Goal: Information Seeking & Learning: Learn about a topic

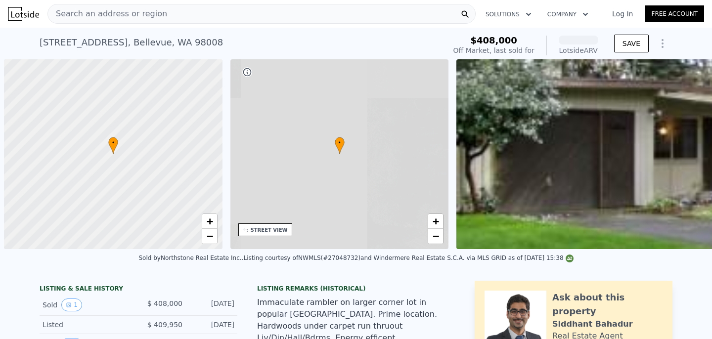
scroll to position [0, 4]
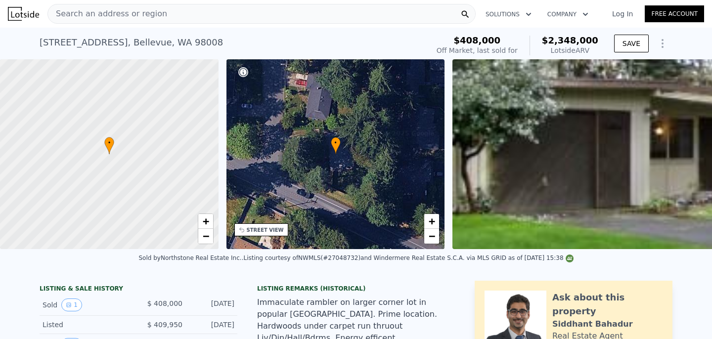
drag, startPoint x: 549, startPoint y: 41, endPoint x: 596, endPoint y: 54, distance: 48.7
click at [596, 54] on div "$2,348,000 Lotside ARV" at bounding box center [564, 46] width 69 height 20
click at [596, 54] on div "Lotside ARV" at bounding box center [570, 50] width 56 height 10
drag, startPoint x: 548, startPoint y: 39, endPoint x: 602, endPoint y: 50, distance: 54.5
click at [602, 50] on div "$408,000 Off Market, last sold for $2,348,000 Lotside ARV" at bounding box center [518, 46] width 170 height 28
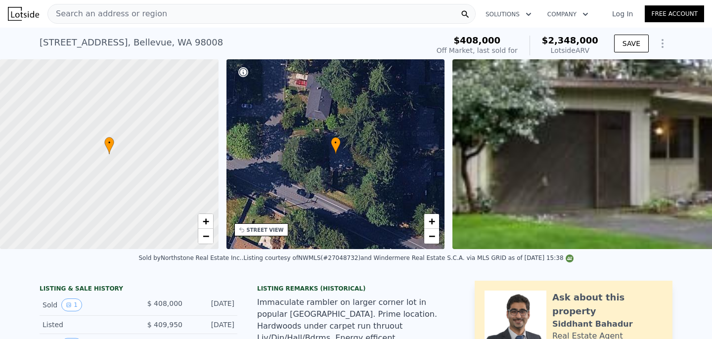
click at [602, 50] on div "$408,000 Off Market, last sold for $2,348,000 Lotside ARV" at bounding box center [518, 46] width 170 height 28
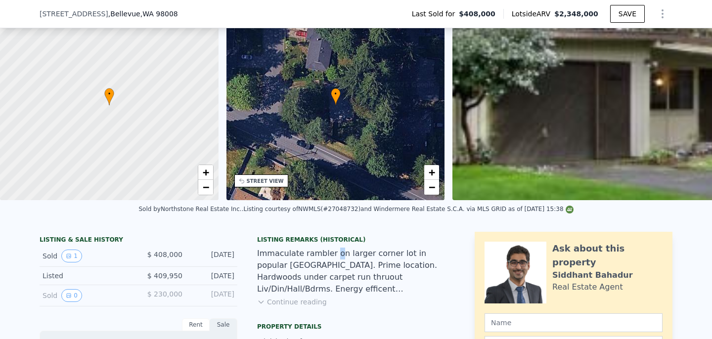
drag, startPoint x: 335, startPoint y: 260, endPoint x: 356, endPoint y: 263, distance: 21.5
click at [356, 263] on div "Immaculate rambler on larger corner lot in popular [GEOGRAPHIC_DATA]. Prime loc…" at bounding box center [356, 271] width 198 height 47
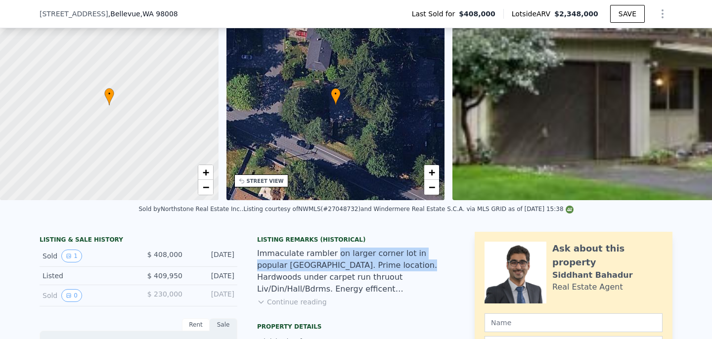
click at [356, 263] on div "Immaculate rambler on larger corner lot in popular [GEOGRAPHIC_DATA]. Prime loc…" at bounding box center [356, 271] width 198 height 47
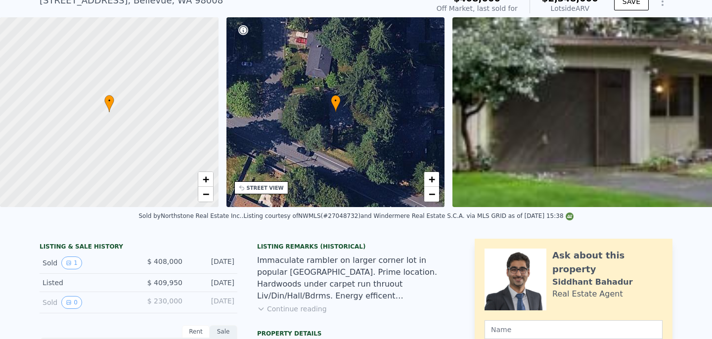
drag, startPoint x: 359, startPoint y: 256, endPoint x: 369, endPoint y: 269, distance: 16.9
click at [369, 269] on div "Immaculate rambler on larger corner lot in popular [GEOGRAPHIC_DATA]. Prime loc…" at bounding box center [356, 278] width 198 height 47
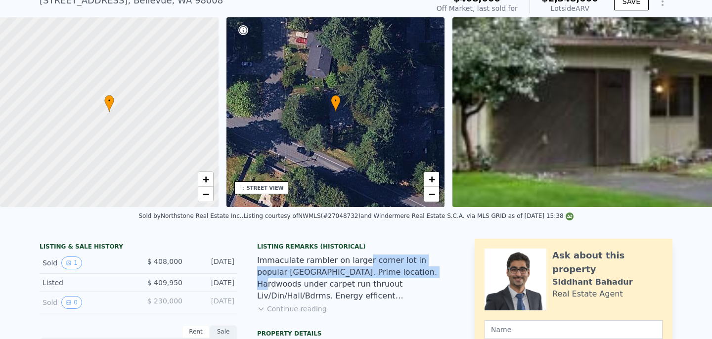
click at [369, 269] on div "Immaculate rambler on larger corner lot in popular [GEOGRAPHIC_DATA]. Prime loc…" at bounding box center [356, 278] width 198 height 47
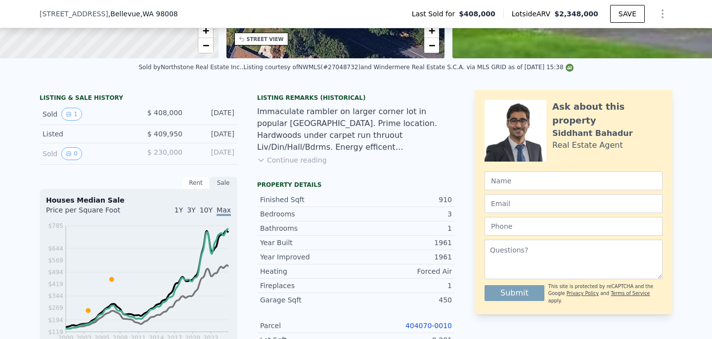
scroll to position [141, 0]
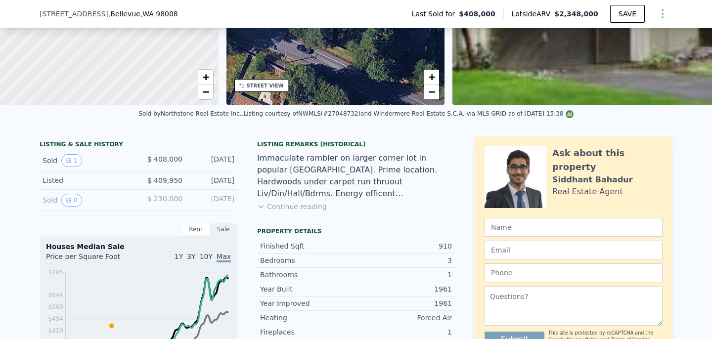
drag, startPoint x: 208, startPoint y: 196, endPoint x: 227, endPoint y: 198, distance: 19.3
click at [226, 198] on div "[DATE]" at bounding box center [212, 200] width 44 height 13
click at [227, 198] on div "[DATE]" at bounding box center [212, 200] width 44 height 13
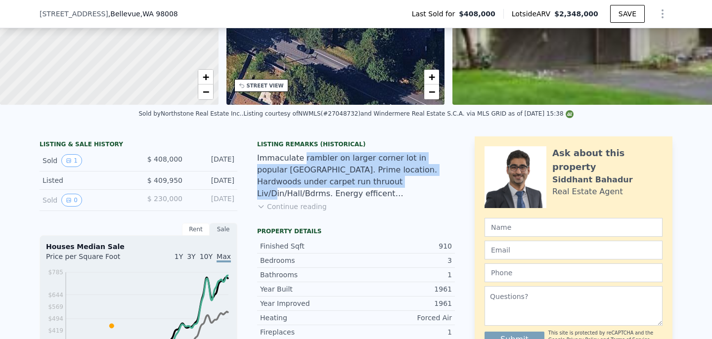
drag, startPoint x: 302, startPoint y: 162, endPoint x: 323, endPoint y: 177, distance: 26.3
click at [323, 177] on div "Immaculate rambler on larger corner lot in popular [GEOGRAPHIC_DATA]. Prime loc…" at bounding box center [356, 175] width 198 height 47
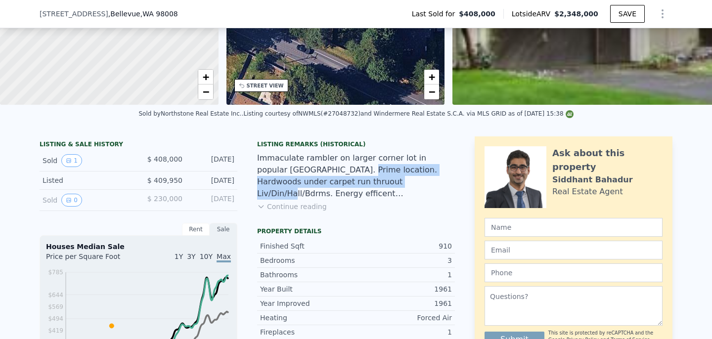
drag, startPoint x: 300, startPoint y: 169, endPoint x: 348, endPoint y: 180, distance: 49.1
click at [348, 180] on div "Immaculate rambler on larger corner lot in popular [GEOGRAPHIC_DATA]. Prime loc…" at bounding box center [356, 175] width 198 height 47
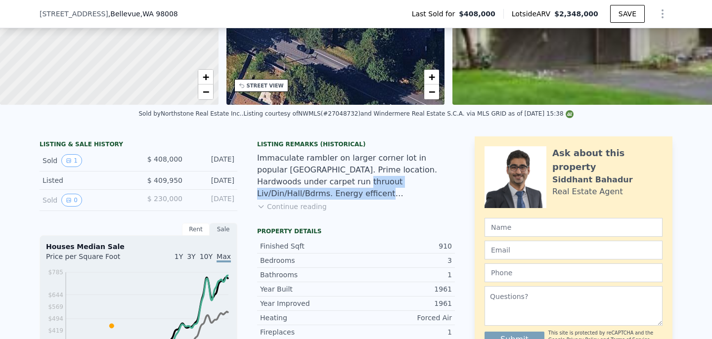
drag, startPoint x: 284, startPoint y: 183, endPoint x: 322, endPoint y: 197, distance: 41.0
click at [322, 197] on div "Immaculate rambler on larger corner lot in popular [GEOGRAPHIC_DATA]. Prime loc…" at bounding box center [356, 175] width 198 height 47
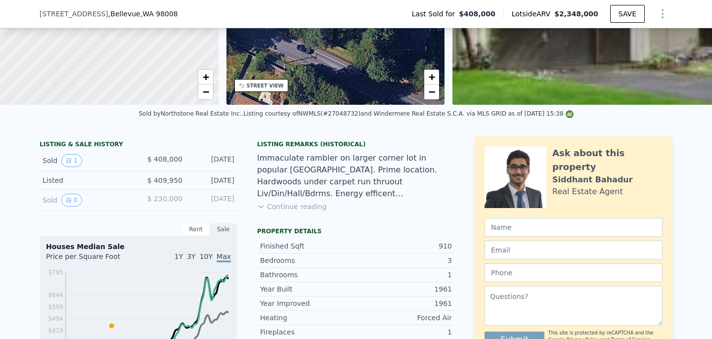
click at [312, 206] on button "Continue reading" at bounding box center [292, 207] width 70 height 10
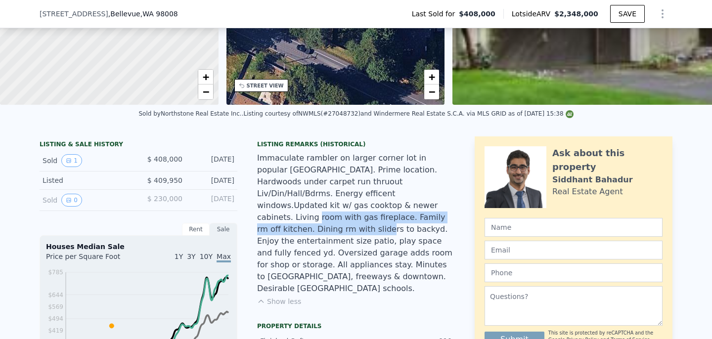
drag, startPoint x: 308, startPoint y: 206, endPoint x: 348, endPoint y: 215, distance: 40.4
click at [348, 215] on div "Immaculate rambler on larger corner lot in popular [GEOGRAPHIC_DATA]. Prime loc…" at bounding box center [356, 223] width 198 height 142
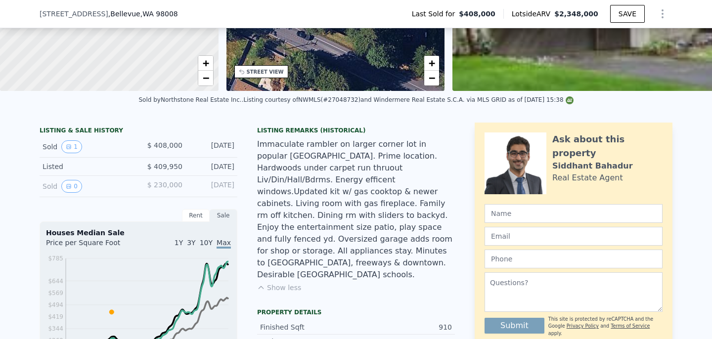
scroll to position [158, 0]
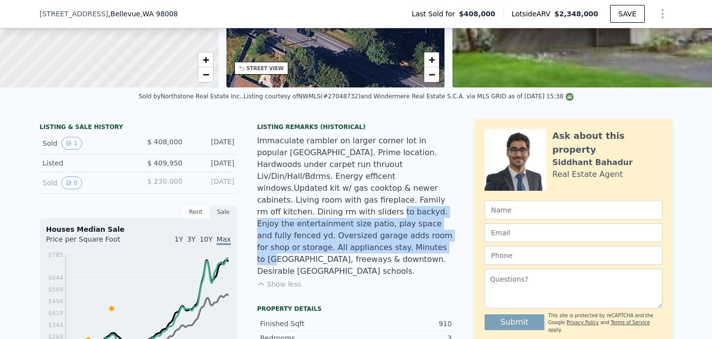
drag, startPoint x: 360, startPoint y: 202, endPoint x: 388, endPoint y: 233, distance: 42.4
click at [388, 233] on div "Immaculate rambler on larger corner lot in popular [GEOGRAPHIC_DATA]. Prime loc…" at bounding box center [356, 206] width 198 height 142
drag, startPoint x: 336, startPoint y: 213, endPoint x: 392, endPoint y: 236, distance: 60.5
click at [392, 236] on div "Immaculate rambler on larger corner lot in popular [GEOGRAPHIC_DATA]. Prime loc…" at bounding box center [356, 206] width 198 height 142
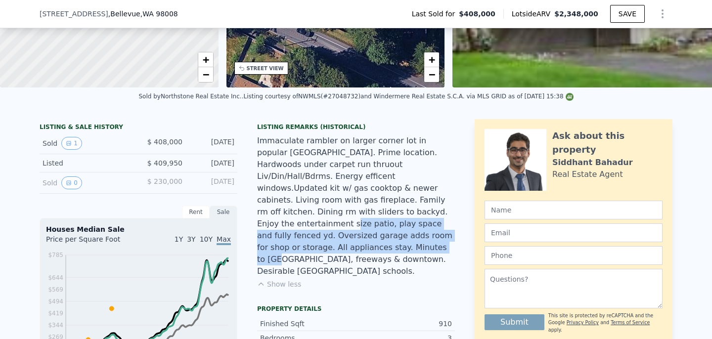
click at [392, 236] on div "Immaculate rambler on larger corner lot in popular [GEOGRAPHIC_DATA]. Prime loc…" at bounding box center [356, 206] width 198 height 142
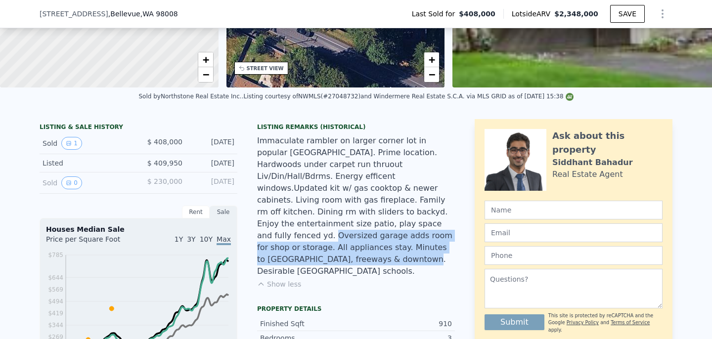
drag, startPoint x: 296, startPoint y: 225, endPoint x: 363, endPoint y: 248, distance: 71.2
click at [363, 248] on div "Immaculate rambler on larger corner lot in popular [GEOGRAPHIC_DATA]. Prime loc…" at bounding box center [356, 206] width 198 height 142
drag, startPoint x: 363, startPoint y: 222, endPoint x: 400, endPoint y: 246, distance: 43.9
click at [400, 246] on div "Immaculate rambler on larger corner lot in popular [GEOGRAPHIC_DATA]. Prime loc…" at bounding box center [356, 206] width 198 height 142
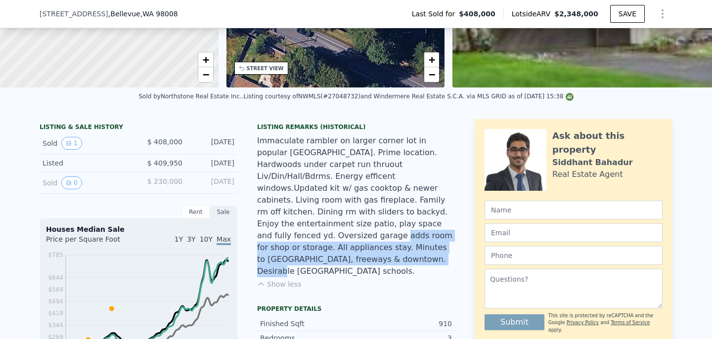
click at [400, 246] on div "Immaculate rambler on larger corner lot in popular [GEOGRAPHIC_DATA]. Prime loc…" at bounding box center [356, 206] width 198 height 142
drag, startPoint x: 286, startPoint y: 237, endPoint x: 389, endPoint y: 250, distance: 103.7
click at [389, 250] on div "Immaculate rambler on larger corner lot in popular [GEOGRAPHIC_DATA]. Prime loc…" at bounding box center [356, 206] width 198 height 142
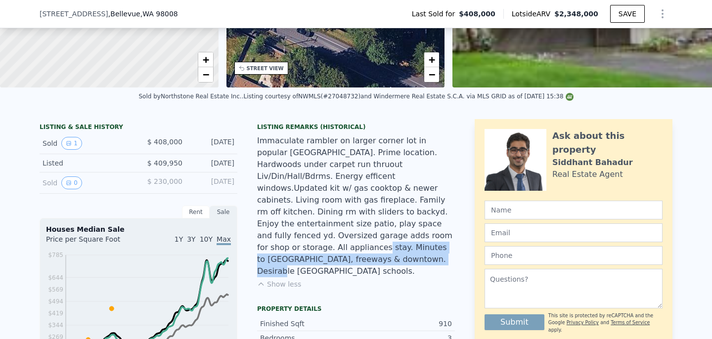
drag, startPoint x: 315, startPoint y: 238, endPoint x: 401, endPoint y: 250, distance: 86.9
click at [401, 250] on div "Immaculate rambler on larger corner lot in popular [GEOGRAPHIC_DATA]. Prime loc…" at bounding box center [356, 206] width 198 height 142
drag, startPoint x: 317, startPoint y: 237, endPoint x: 404, endPoint y: 249, distance: 86.8
click at [404, 249] on div "Immaculate rambler on larger corner lot in popular [GEOGRAPHIC_DATA]. Prime loc…" at bounding box center [356, 206] width 198 height 142
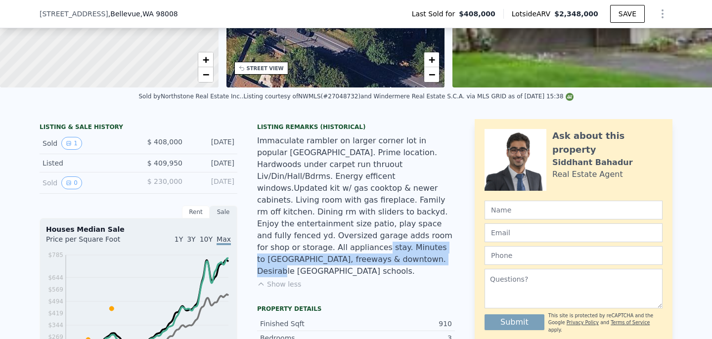
click at [404, 249] on div "Immaculate rambler on larger corner lot in popular [GEOGRAPHIC_DATA]. Prime loc…" at bounding box center [356, 206] width 198 height 142
drag, startPoint x: 317, startPoint y: 236, endPoint x: 403, endPoint y: 256, distance: 87.4
click at [402, 256] on div "Listing Remarks (Historical) Immaculate rambler on larger corner lot in popular…" at bounding box center [356, 212] width 198 height 178
click at [403, 256] on div "Listing Remarks (Historical) Immaculate rambler on larger corner lot in popular…" at bounding box center [356, 212] width 198 height 178
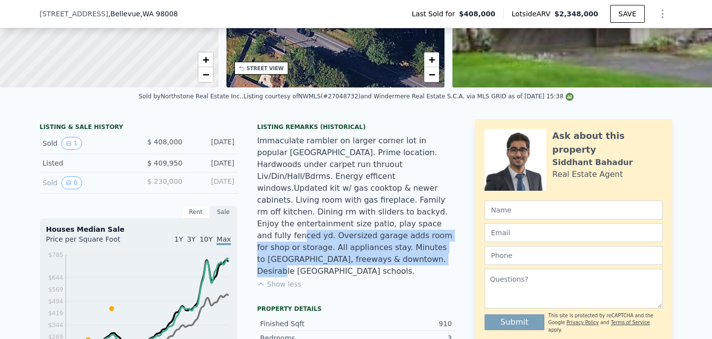
drag, startPoint x: 269, startPoint y: 224, endPoint x: 412, endPoint y: 253, distance: 146.8
click at [412, 253] on div "Immaculate rambler on larger corner lot in popular [GEOGRAPHIC_DATA]. Prime loc…" at bounding box center [356, 206] width 198 height 142
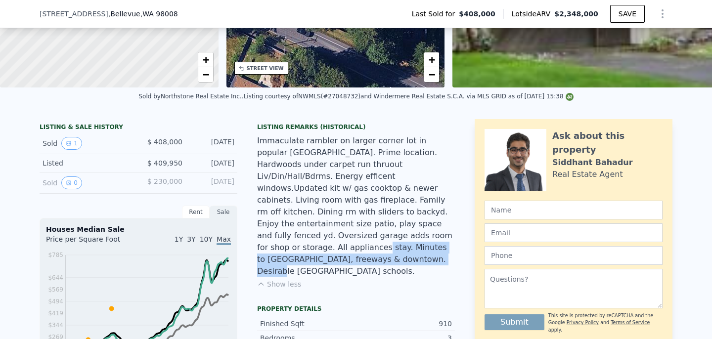
drag, startPoint x: 316, startPoint y: 236, endPoint x: 411, endPoint y: 247, distance: 95.6
click at [411, 247] on div "Immaculate rambler on larger corner lot in popular [GEOGRAPHIC_DATA]. Prime loc…" at bounding box center [356, 206] width 198 height 142
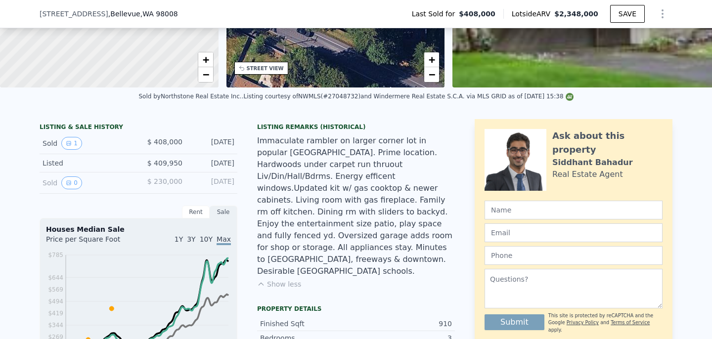
scroll to position [222, 0]
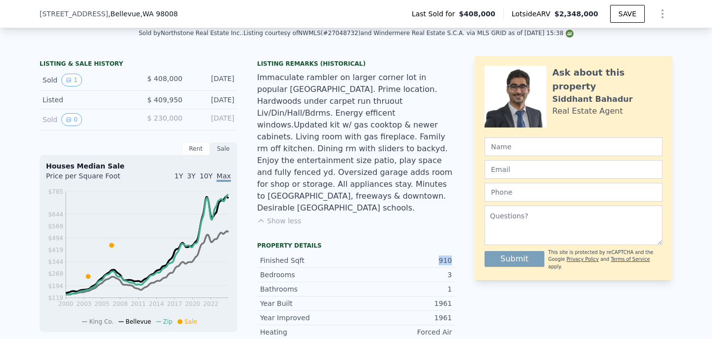
drag, startPoint x: 438, startPoint y: 238, endPoint x: 454, endPoint y: 238, distance: 16.3
click at [454, 254] on div "Finished Sqft 910" at bounding box center [356, 261] width 198 height 14
drag, startPoint x: 437, startPoint y: 237, endPoint x: 452, endPoint y: 237, distance: 15.8
click at [452, 254] on div "Finished Sqft 910" at bounding box center [356, 261] width 198 height 14
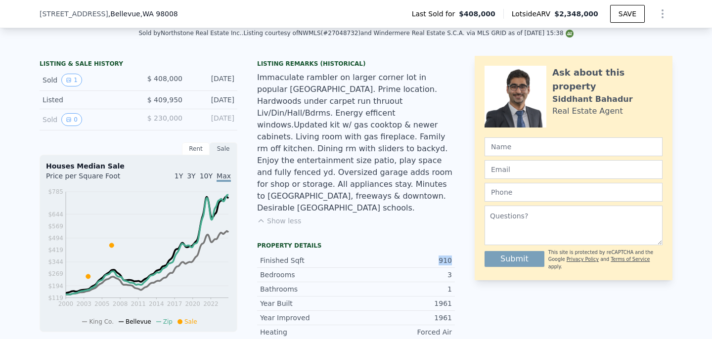
click at [452, 254] on div "Finished Sqft 910" at bounding box center [356, 261] width 198 height 14
drag, startPoint x: 441, startPoint y: 236, endPoint x: 456, endPoint y: 239, distance: 15.5
click at [456, 239] on div "LISTING & SALE HISTORY Sold 1 $ 408,000 [DATE] Listed $ 409,950 [DATE] Sold 0 $…" at bounding box center [356, 336] width 633 height 561
drag, startPoint x: 440, startPoint y: 237, endPoint x: 447, endPoint y: 237, distance: 6.9
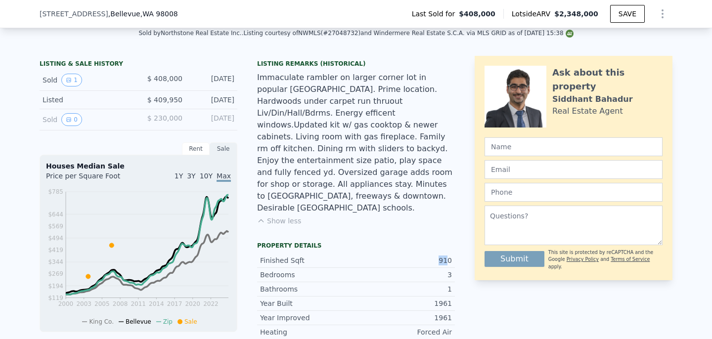
click at [447, 256] on div "910" at bounding box center [404, 261] width 96 height 10
click at [452, 254] on div "Finished Sqft 910" at bounding box center [356, 261] width 198 height 14
drag, startPoint x: 442, startPoint y: 237, endPoint x: 456, endPoint y: 238, distance: 13.9
click at [456, 238] on div "LISTING & SALE HISTORY Sold 1 $ 408,000 [DATE] Listed $ 409,950 [DATE] Sold 0 $…" at bounding box center [356, 336] width 633 height 561
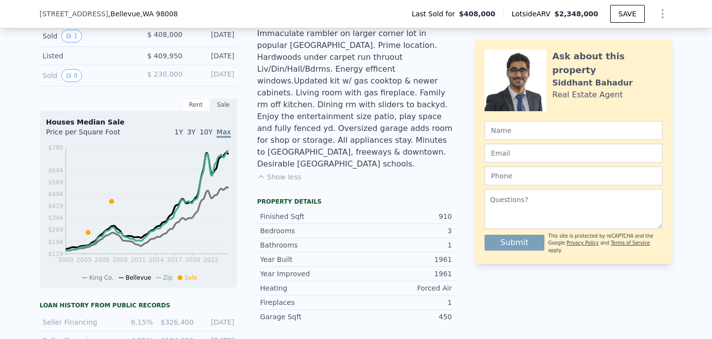
scroll to position [287, 0]
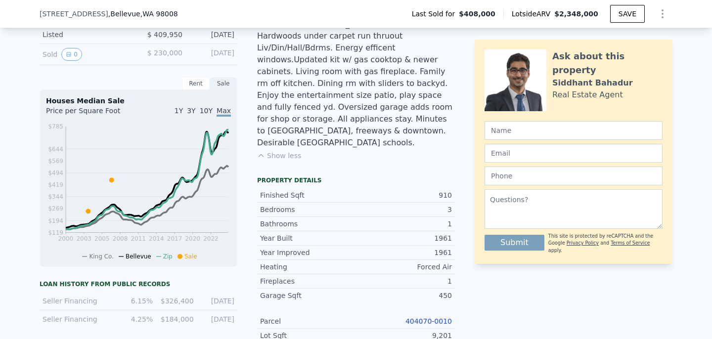
click at [439, 291] on div "450" at bounding box center [404, 296] width 96 height 10
drag, startPoint x: 439, startPoint y: 272, endPoint x: 453, endPoint y: 272, distance: 14.3
click at [453, 289] on div "Garage Sqft 450" at bounding box center [356, 296] width 198 height 14
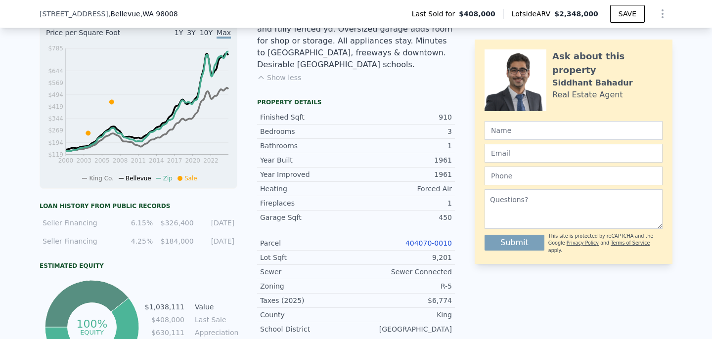
scroll to position [366, 0]
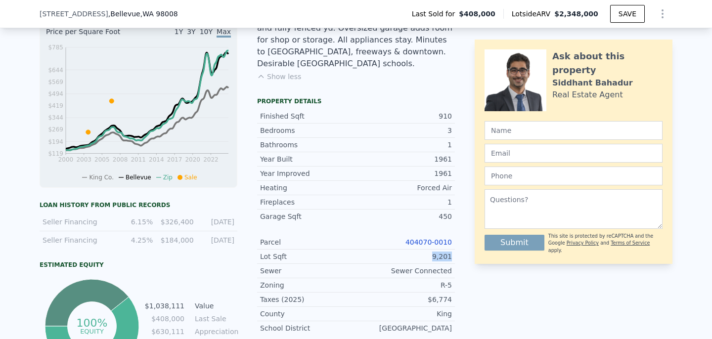
drag, startPoint x: 434, startPoint y: 237, endPoint x: 460, endPoint y: 239, distance: 26.3
click at [460, 239] on div "LISTING & SALE HISTORY Sold 1 $ 408,000 [DATE] Listed $ 409,950 [DATE] Sold 0 $…" at bounding box center [356, 191] width 633 height 561
drag, startPoint x: 396, startPoint y: 248, endPoint x: 454, endPoint y: 251, distance: 58.4
click at [454, 264] on div "Sewer Sewer Connected" at bounding box center [356, 271] width 198 height 14
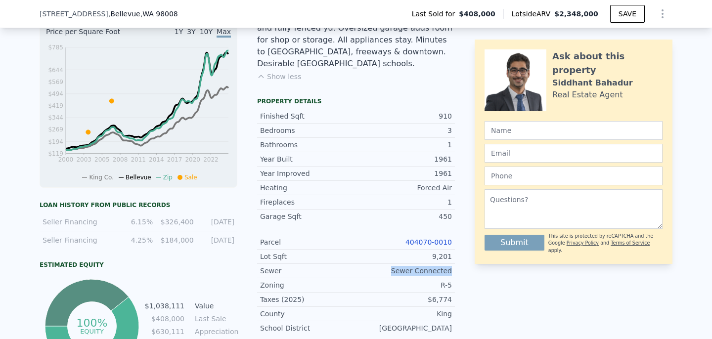
click at [454, 264] on div "Sewer Sewer Connected" at bounding box center [356, 271] width 198 height 14
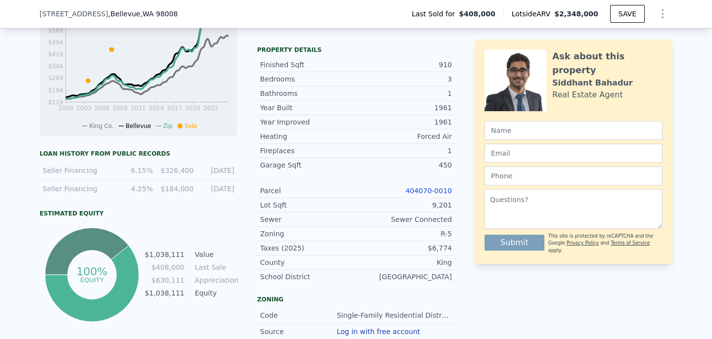
scroll to position [421, 0]
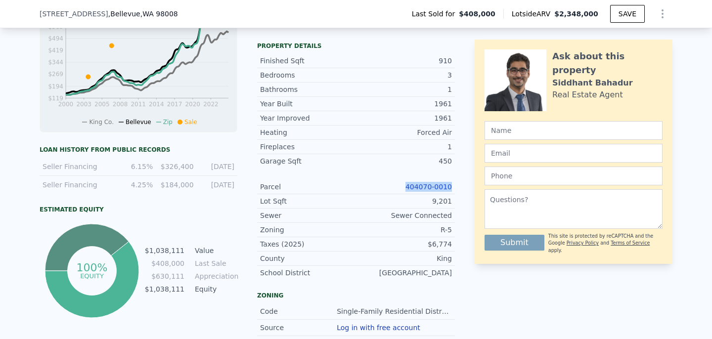
drag, startPoint x: 405, startPoint y: 163, endPoint x: 459, endPoint y: 167, distance: 55.1
click at [459, 167] on div "LISTING & SALE HISTORY Sold 1 $ 408,000 [DATE] Listed $ 409,950 [DATE] Sold 0 $…" at bounding box center [356, 136] width 633 height 561
drag, startPoint x: 433, startPoint y: 175, endPoint x: 456, endPoint y: 175, distance: 23.2
click at [456, 175] on div "LISTING & SALE HISTORY Sold 1 $ 408,000 [DATE] Listed $ 409,950 [DATE] Sold 0 $…" at bounding box center [356, 136] width 633 height 561
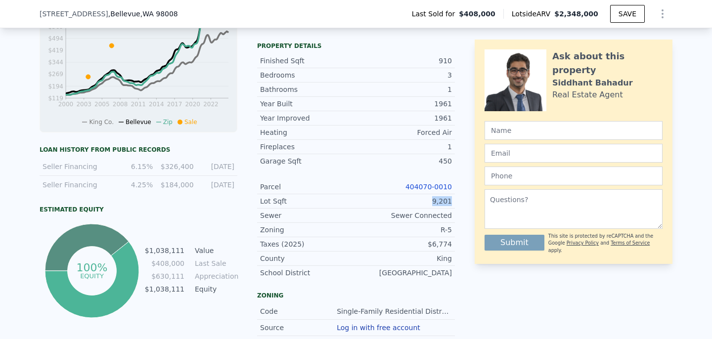
click at [456, 175] on div "LISTING & SALE HISTORY Sold 1 $ 408,000 [DATE] Listed $ 409,950 [DATE] Sold 0 $…" at bounding box center [356, 136] width 633 height 561
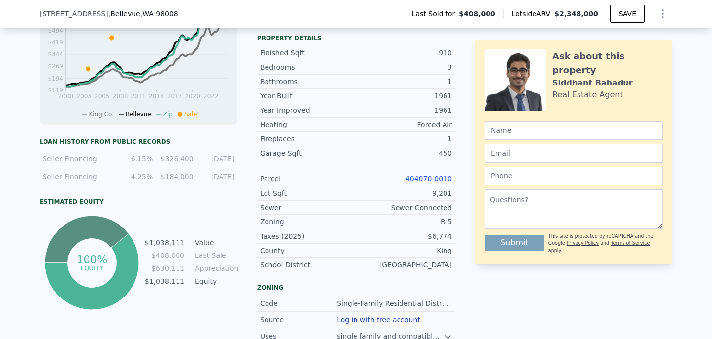
scroll to position [430, 0]
drag, startPoint x: 400, startPoint y: 152, endPoint x: 459, endPoint y: 153, distance: 58.9
click at [459, 153] on div "LISTING & SALE HISTORY Sold 1 $ 408,000 [DATE] Listed $ 409,950 [DATE] Sold 0 $…" at bounding box center [356, 128] width 633 height 561
copy link "404070-0010"
click at [402, 202] on div "Sewer Connected" at bounding box center [404, 207] width 96 height 10
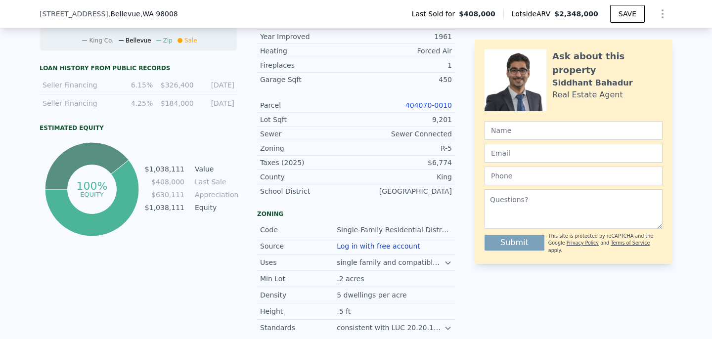
scroll to position [502, 0]
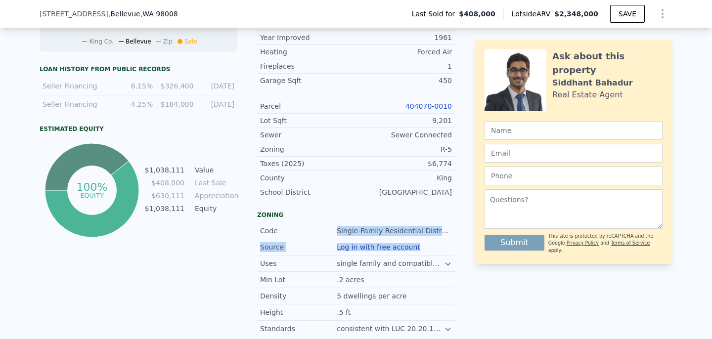
drag, startPoint x: 333, startPoint y: 204, endPoint x: 440, endPoint y: 232, distance: 110.3
click at [440, 231] on div "Code Single-Family Residential Districts Source Log in with free account Uses s…" at bounding box center [356, 263] width 198 height 81
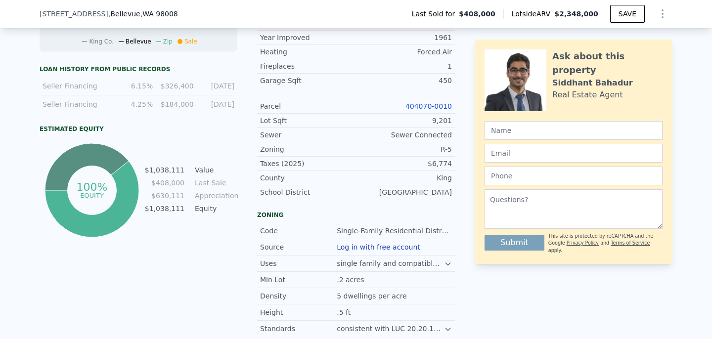
click at [441, 242] on div "Log in with free account" at bounding box center [394, 247] width 115 height 10
drag, startPoint x: 335, startPoint y: 236, endPoint x: 413, endPoint y: 252, distance: 80.3
click at [413, 252] on div "Code Single-Family Residential Districts Source Log in with free account Uses s…" at bounding box center [356, 263] width 198 height 81
click at [413, 275] on div ".2 acres" at bounding box center [394, 280] width 115 height 10
drag, startPoint x: 335, startPoint y: 256, endPoint x: 400, endPoint y: 258, distance: 64.8
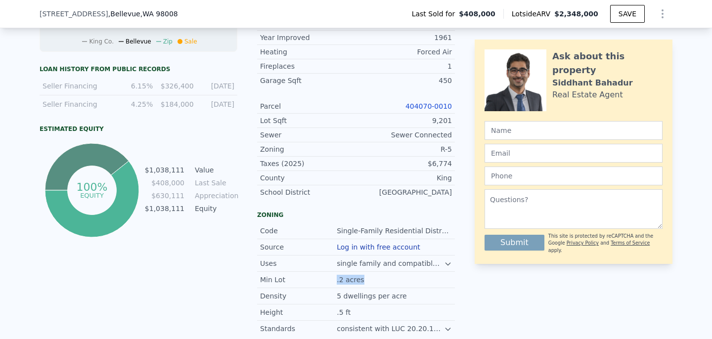
click at [400, 272] on div "Min Lot .2 acres" at bounding box center [356, 280] width 198 height 16
click at [400, 275] on div ".2 acres" at bounding box center [394, 280] width 115 height 10
drag, startPoint x: 340, startPoint y: 208, endPoint x: 421, endPoint y: 214, distance: 81.3
click at [420, 223] on div "Code Single-Family Residential Districts" at bounding box center [356, 231] width 198 height 16
click at [421, 223] on div "Code Single-Family Residential Districts" at bounding box center [356, 231] width 198 height 16
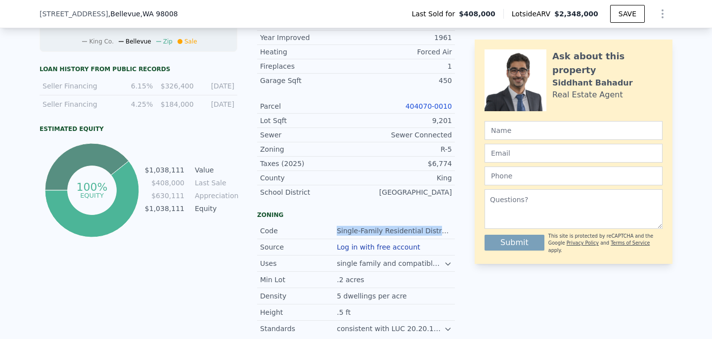
drag, startPoint x: 337, startPoint y: 207, endPoint x: 450, endPoint y: 213, distance: 112.4
click at [450, 223] on div "Code Single-Family Residential Districts" at bounding box center [356, 231] width 198 height 16
click at [446, 263] on icon at bounding box center [448, 264] width 4 height 2
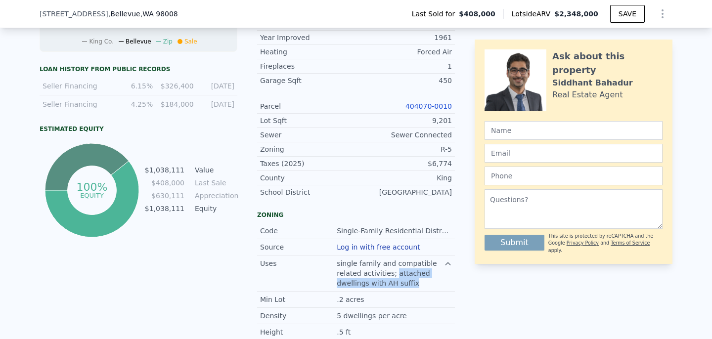
drag, startPoint x: 393, startPoint y: 251, endPoint x: 414, endPoint y: 261, distance: 23.5
click at [413, 261] on div "single family and compatible related activities; attached dwellings with AH suf…" at bounding box center [390, 274] width 107 height 30
click at [414, 261] on div "single family and compatible related activities; attached dwellings with AH suf…" at bounding box center [390, 274] width 107 height 30
drag, startPoint x: 392, startPoint y: 249, endPoint x: 416, endPoint y: 261, distance: 27.4
click at [415, 260] on div "single family and compatible related activities; attached dwellings with AH suf…" at bounding box center [390, 274] width 107 height 30
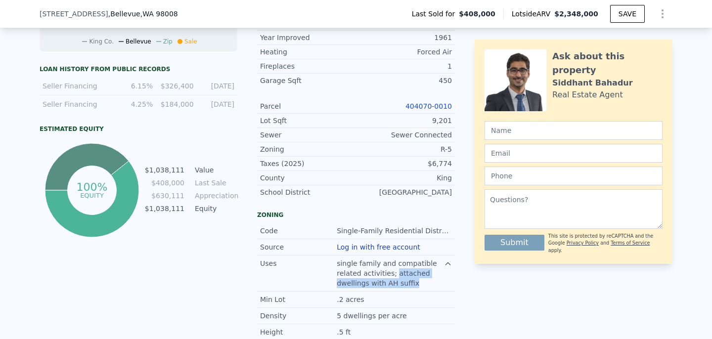
click at [416, 261] on div "single family and compatible related activities; attached dwellings with AH suf…" at bounding box center [390, 274] width 107 height 30
drag, startPoint x: 388, startPoint y: 241, endPoint x: 409, endPoint y: 259, distance: 27.7
click at [409, 259] on div "single family and compatible related activities; attached dwellings with AH suf…" at bounding box center [390, 274] width 107 height 30
drag, startPoint x: 339, startPoint y: 205, endPoint x: 415, endPoint y: 211, distance: 75.9
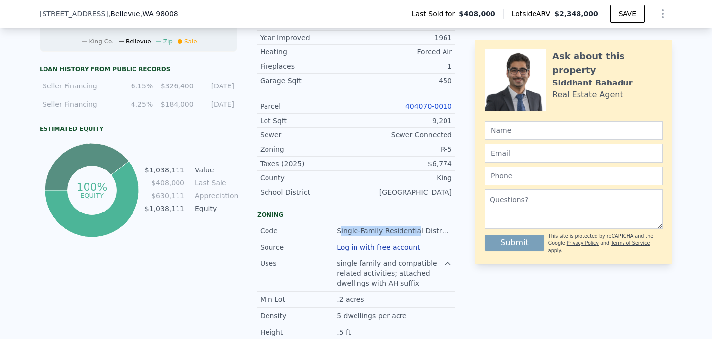
click at [414, 226] on div "Single-Family Residential Districts" at bounding box center [394, 231] width 115 height 10
click at [415, 226] on div "Single-Family Residential Districts" at bounding box center [394, 231] width 115 height 10
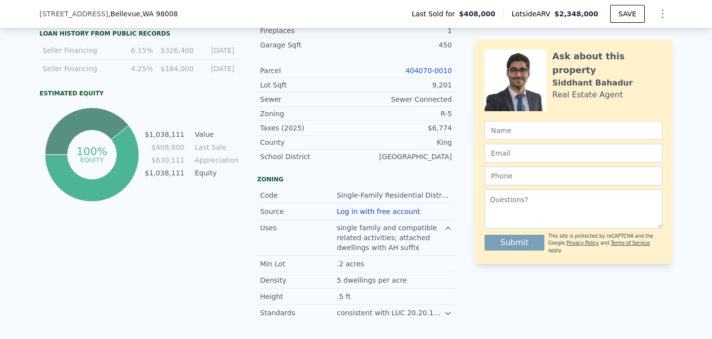
scroll to position [541, 0]
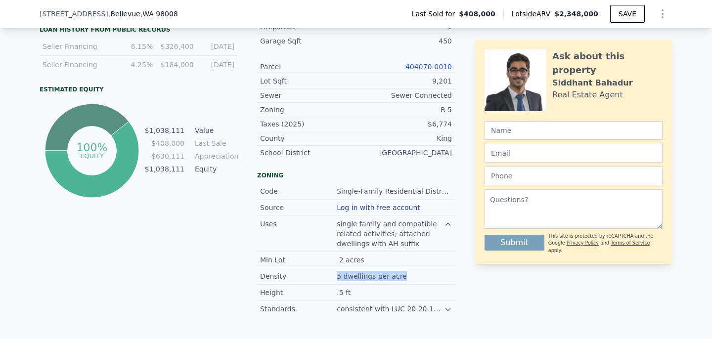
drag, startPoint x: 339, startPoint y: 253, endPoint x: 403, endPoint y: 256, distance: 63.8
click at [403, 271] on div "5 dwellings per acre" at bounding box center [394, 276] width 115 height 10
drag, startPoint x: 340, startPoint y: 256, endPoint x: 430, endPoint y: 256, distance: 90.0
click at [430, 271] on div "5 dwellings per acre" at bounding box center [394, 276] width 115 height 10
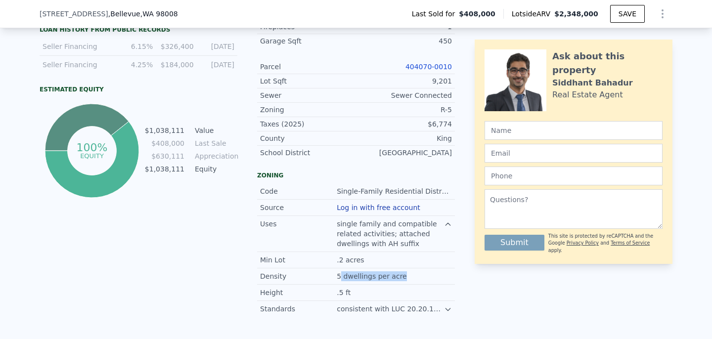
click at [430, 271] on div "5 dwellings per acre" at bounding box center [394, 276] width 115 height 10
drag, startPoint x: 338, startPoint y: 251, endPoint x: 392, endPoint y: 253, distance: 53.4
click at [392, 271] on div "5 dwellings per acre" at bounding box center [373, 276] width 72 height 10
drag, startPoint x: 343, startPoint y: 286, endPoint x: 384, endPoint y: 286, distance: 41.0
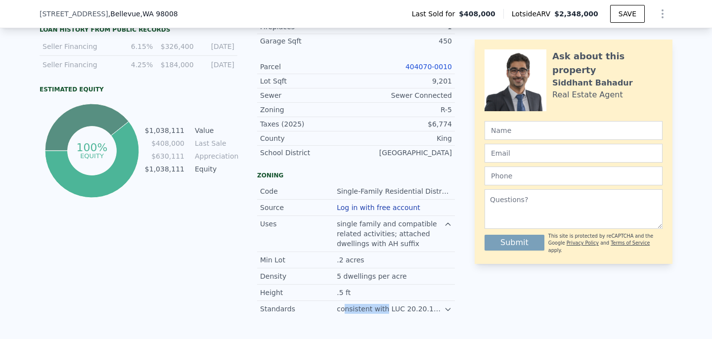
click at [384, 304] on div "consistent with LUC 20.20.128 for AH suffix" at bounding box center [390, 309] width 107 height 10
click at [445, 306] on icon at bounding box center [448, 310] width 8 height 8
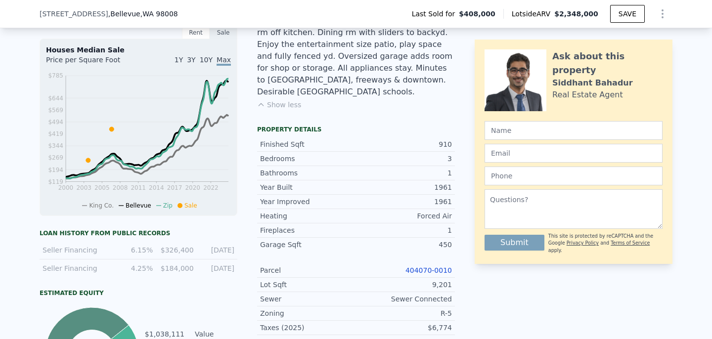
scroll to position [339, 0]
drag, startPoint x: 134, startPoint y: 249, endPoint x: 148, endPoint y: 252, distance: 14.1
click at [146, 252] on div "6.15%" at bounding box center [135, 249] width 35 height 10
click at [148, 252] on div "6.15%" at bounding box center [135, 249] width 35 height 10
drag, startPoint x: 166, startPoint y: 248, endPoint x: 190, endPoint y: 253, distance: 24.2
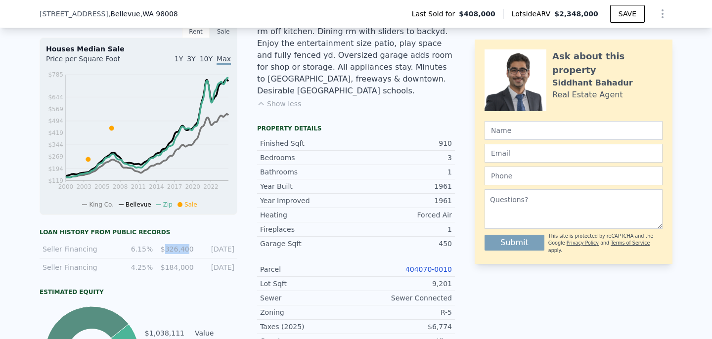
click at [190, 253] on div "$326,400" at bounding box center [176, 249] width 35 height 10
drag, startPoint x: 130, startPoint y: 265, endPoint x: 171, endPoint y: 267, distance: 41.1
click at [171, 267] on div "Seller Financing 4.25% $184,000 [DATE]" at bounding box center [139, 268] width 198 height 18
click at [171, 267] on div "$184,000" at bounding box center [176, 268] width 35 height 10
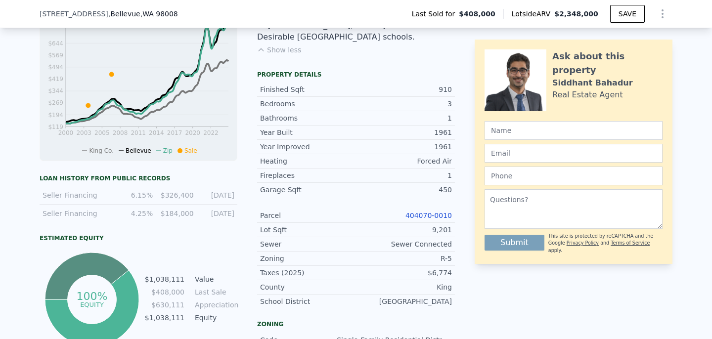
scroll to position [401, 0]
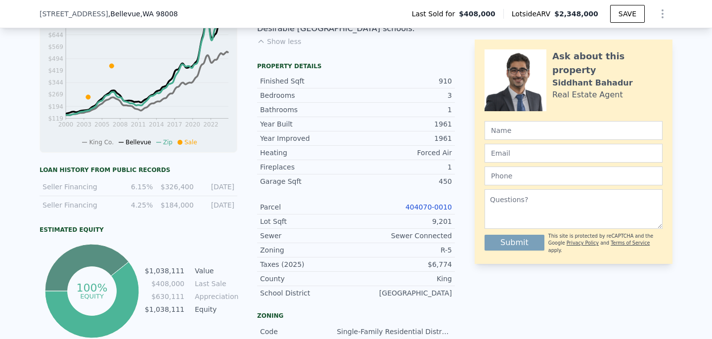
drag, startPoint x: 150, startPoint y: 270, endPoint x: 203, endPoint y: 312, distance: 68.0
click at [203, 311] on tbody "$1,038,111 Value $408,000 Last Sale $630,111 Appreciation $1,038,111 Equity" at bounding box center [190, 291] width 93 height 51
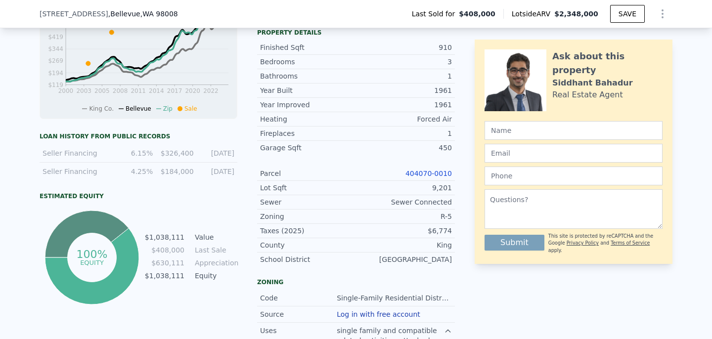
scroll to position [446, 0]
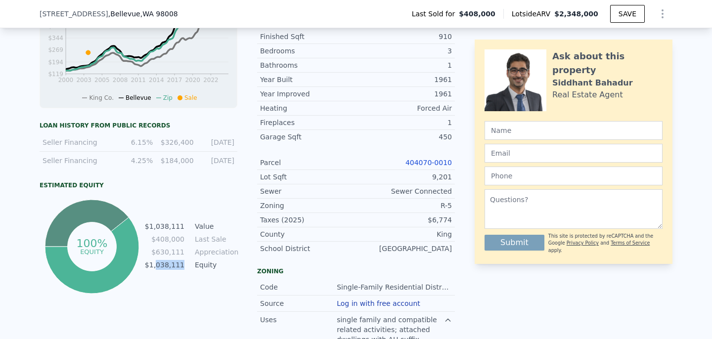
drag, startPoint x: 161, startPoint y: 265, endPoint x: 187, endPoint y: 270, distance: 27.4
click at [187, 270] on tbody "$1,038,111 Value $408,000 Last Sale $630,111 Appreciation $1,038,111 Equity" at bounding box center [190, 246] width 93 height 51
drag, startPoint x: 159, startPoint y: 248, endPoint x: 177, endPoint y: 256, distance: 19.5
click at [177, 256] on td "$630,111" at bounding box center [164, 252] width 41 height 11
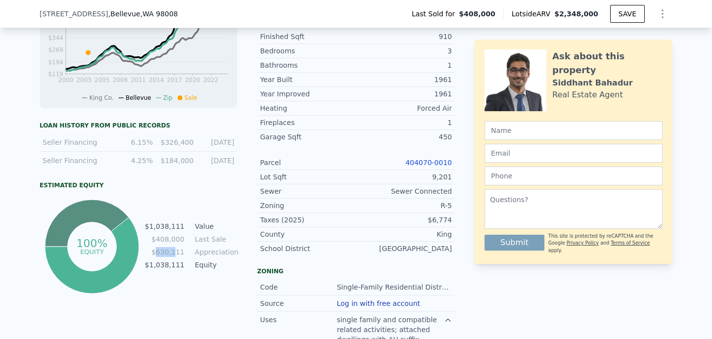
click at [177, 256] on td "$630,111" at bounding box center [164, 252] width 41 height 11
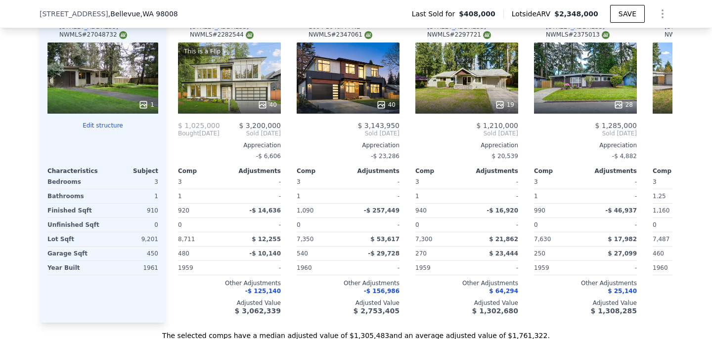
scroll to position [1189, 0]
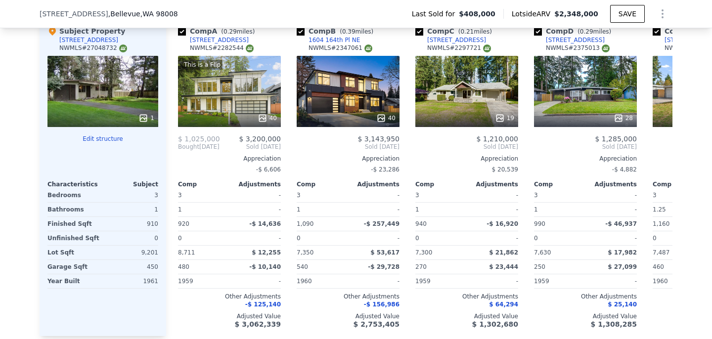
click at [110, 85] on div "1" at bounding box center [102, 91] width 111 height 71
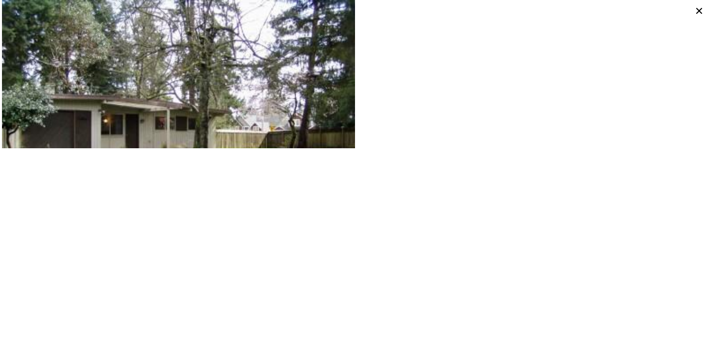
click at [698, 9] on icon at bounding box center [699, 11] width 14 height 14
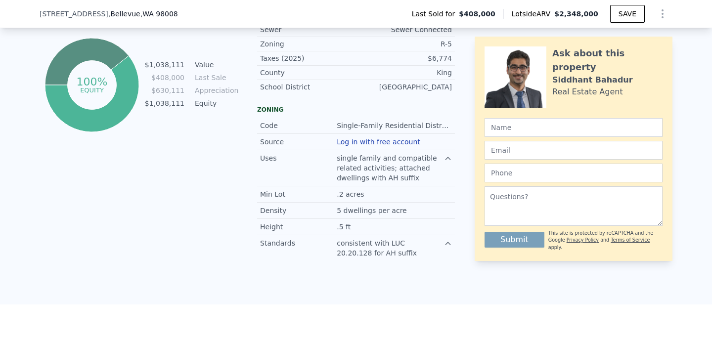
scroll to position [563, 0]
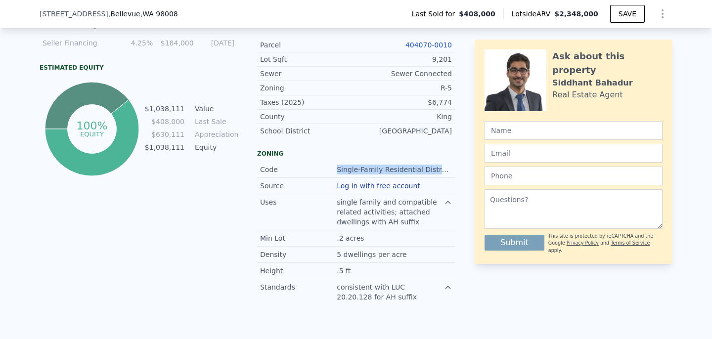
drag, startPoint x: 337, startPoint y: 146, endPoint x: 447, endPoint y: 146, distance: 109.8
click at [447, 165] on div "Single-Family Residential Districts" at bounding box center [394, 170] width 115 height 10
drag, startPoint x: 338, startPoint y: 147, endPoint x: 444, endPoint y: 148, distance: 106.3
click at [444, 165] on div "Single-Family Residential Districts" at bounding box center [394, 170] width 115 height 10
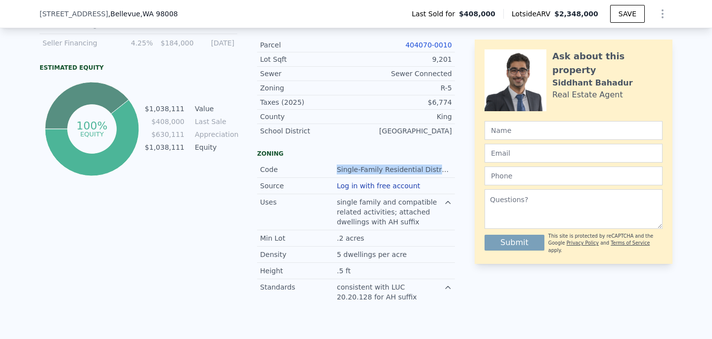
copy div "Single-Family Residential Districts"
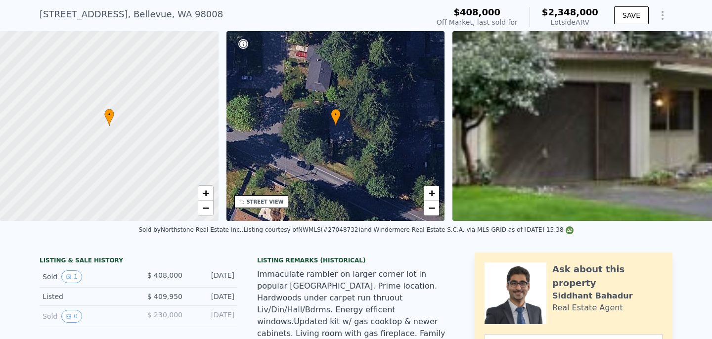
scroll to position [11, 0]
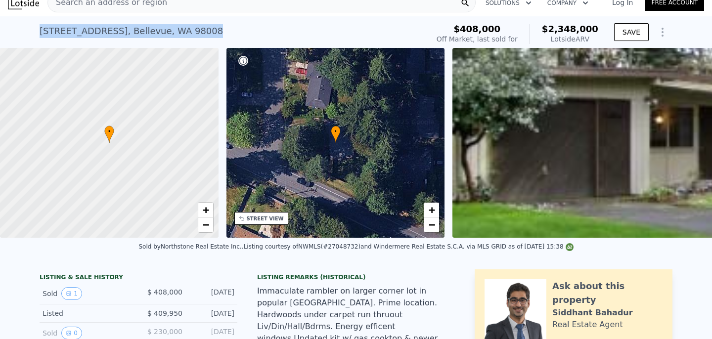
drag, startPoint x: 39, startPoint y: 31, endPoint x: 208, endPoint y: 35, distance: 169.2
click at [208, 35] on div "[STREET_ADDRESS] Sold [DATE] for $408k (~ARV $2.348m )" at bounding box center [232, 34] width 385 height 28
copy div "[STREET_ADDRESS]"
